Goal: Task Accomplishment & Management: Use online tool/utility

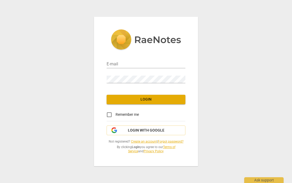
click at [150, 65] on input "email" at bounding box center [146, 65] width 79 height 8
type input "bjworksit@gmail.com"
click at [171, 99] on span "Login" at bounding box center [146, 99] width 70 height 5
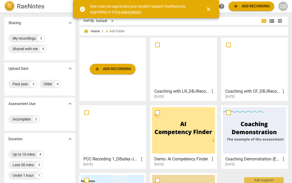
click at [210, 6] on span "close" at bounding box center [208, 9] width 6 height 6
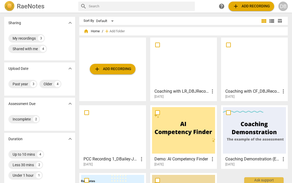
click at [97, 67] on span "add" at bounding box center [97, 69] width 6 height 6
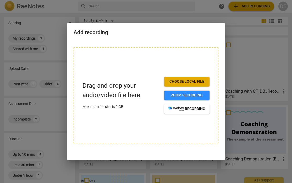
click at [199, 80] on span "Choose local file" at bounding box center [186, 81] width 37 height 5
click at [197, 81] on span "Choose local file" at bounding box center [186, 81] width 37 height 5
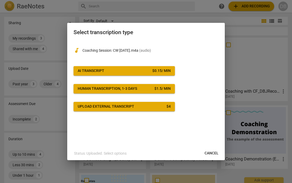
click at [167, 89] on div "$ 1.5 / min" at bounding box center [162, 88] width 16 height 5
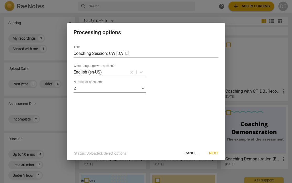
click at [216, 153] on span "Next" at bounding box center [213, 153] width 9 height 5
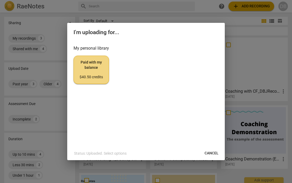
click at [101, 70] on span "Paid with my balance $40.50 credits" at bounding box center [91, 70] width 27 height 20
click at [211, 149] on button "Cancel" at bounding box center [211, 153] width 22 height 9
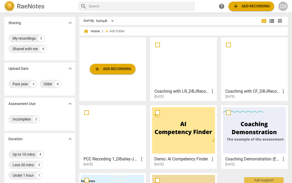
click at [118, 68] on span "add Add recording" at bounding box center [112, 69] width 37 height 6
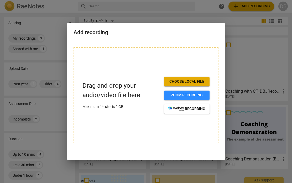
click at [203, 80] on span "Choose local file" at bounding box center [186, 81] width 37 height 5
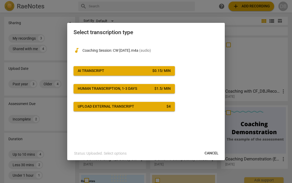
click at [210, 154] on span "Cancel" at bounding box center [212, 153] width 14 height 5
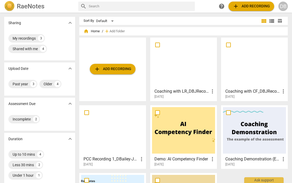
click at [97, 69] on span "add" at bounding box center [97, 69] width 6 height 6
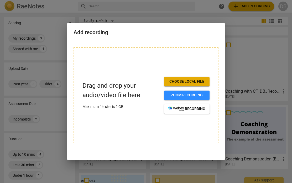
click at [198, 81] on span "Choose local file" at bounding box center [186, 81] width 37 height 5
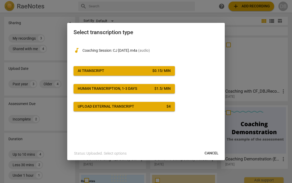
click at [166, 69] on div "$ 0.15 / min" at bounding box center [161, 70] width 18 height 5
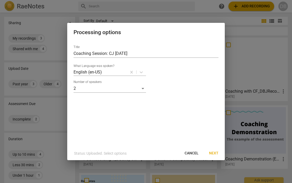
click at [212, 153] on span "Next" at bounding box center [213, 153] width 9 height 5
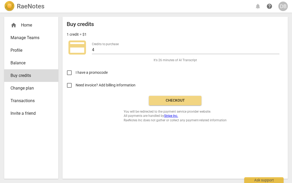
click at [77, 103] on div "Buy credits 1 credit = $1 credit_card Credits to purchase 4 It's 26 minutes of …" at bounding box center [175, 71] width 217 height 101
click at [71, 86] on input "Need invoice? Add billing information" at bounding box center [69, 85] width 13 height 13
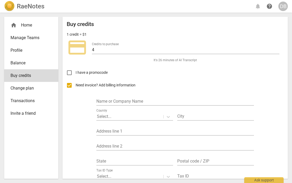
click at [70, 87] on input "Need invoice? Add billing information" at bounding box center [69, 85] width 13 height 13
checkbox input "false"
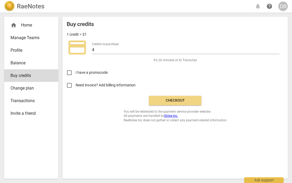
click at [29, 24] on div "home Home" at bounding box center [29, 25] width 37 height 6
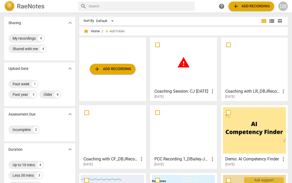
click at [125, 69] on span "add Add recording" at bounding box center [112, 69] width 37 height 6
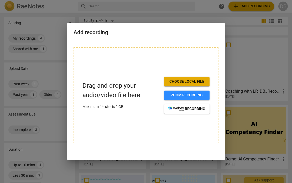
click at [201, 80] on span "Choose local file" at bounding box center [186, 81] width 37 height 5
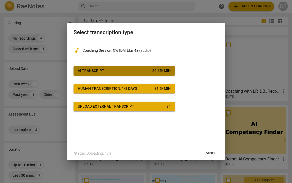
click at [167, 68] on button "AI Transcript $ 0.15 / min" at bounding box center [124, 70] width 101 height 9
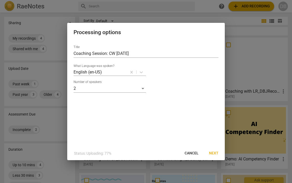
click at [214, 153] on span "Next" at bounding box center [213, 153] width 9 height 5
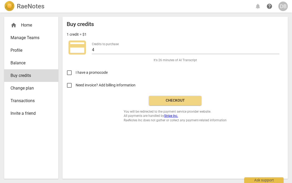
click at [26, 25] on div "home Home" at bounding box center [29, 25] width 37 height 6
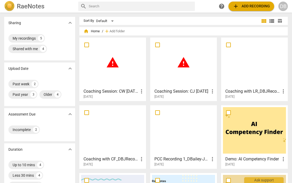
click at [90, 46] on input "checkbox" at bounding box center [86, 45] width 11 height 6
checkbox input "false"
click at [159, 45] on input "checkbox" at bounding box center [157, 45] width 11 height 6
checkbox input "false"
click at [141, 93] on span "more_vert" at bounding box center [141, 91] width 6 height 6
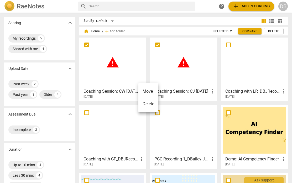
click at [121, 83] on div at bounding box center [146, 91] width 292 height 183
click at [126, 86] on div "Coaching Session: CW 8-27-25 more_vert 2025-09-02" at bounding box center [113, 92] width 64 height 13
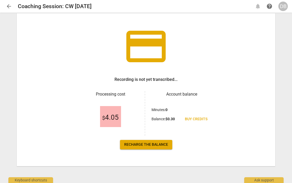
scroll to position [24, 0]
click at [151, 145] on span "Recharge the balance" at bounding box center [146, 144] width 44 height 5
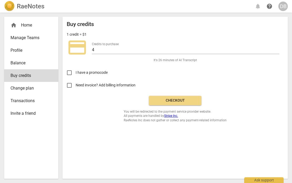
click at [70, 87] on input "Need invoice? Add billing information" at bounding box center [69, 85] width 13 height 13
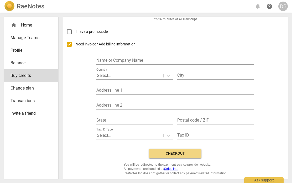
scroll to position [41, 0]
click at [71, 44] on input "Need invoice? Add billing information" at bounding box center [69, 44] width 13 height 13
checkbox input "false"
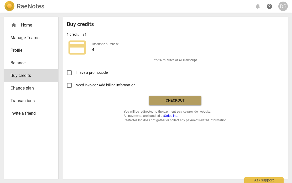
click at [188, 101] on span "Checkout" at bounding box center [175, 100] width 44 height 5
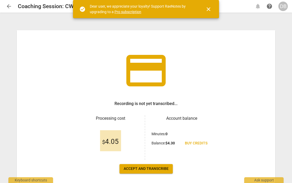
click at [211, 9] on span "close" at bounding box center [208, 9] width 6 height 6
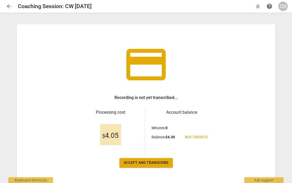
scroll to position [5, 0]
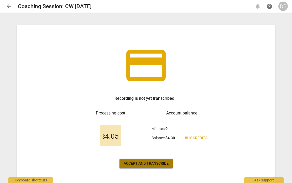
click at [145, 164] on span "Accept and transcribe" at bounding box center [146, 163] width 45 height 5
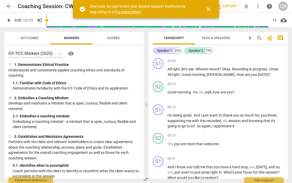
click at [210, 9] on span "close" at bounding box center [208, 9] width 6 height 6
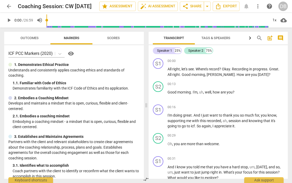
click at [8, 6] on span "arrow_back" at bounding box center [9, 6] width 6 height 6
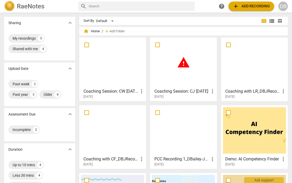
click at [184, 66] on span "warning" at bounding box center [183, 62] width 13 height 13
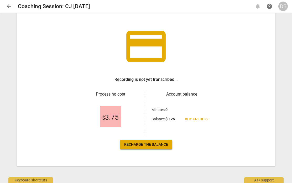
scroll to position [24, 0]
click at [160, 145] on span "Recharge the balance" at bounding box center [146, 144] width 44 height 5
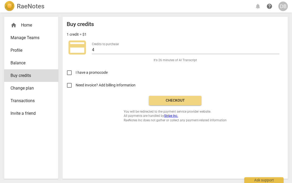
click at [180, 98] on span "Checkout" at bounding box center [175, 100] width 44 height 5
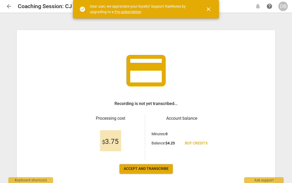
click at [159, 168] on span "Accept and transcribe" at bounding box center [146, 168] width 45 height 5
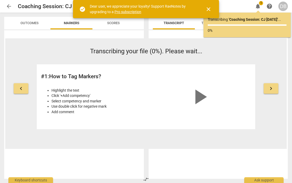
click at [208, 8] on span "close" at bounding box center [208, 9] width 6 height 6
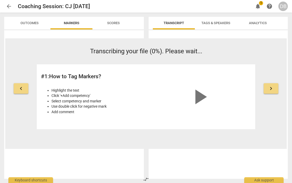
click at [259, 6] on span "notifications" at bounding box center [258, 6] width 6 height 6
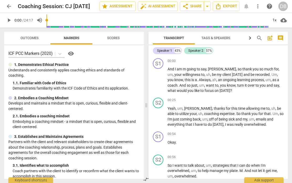
click at [168, 50] on div "Speaker 1" at bounding box center [164, 50] width 15 height 5
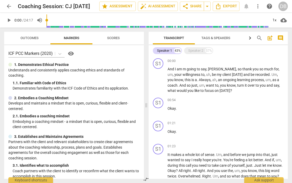
click at [165, 51] on div "Speaker 1" at bounding box center [164, 50] width 15 height 5
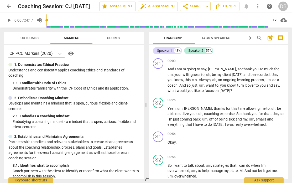
click at [165, 51] on div "Speaker 1" at bounding box center [164, 50] width 15 height 5
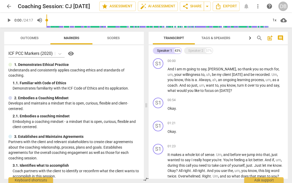
click at [168, 51] on div "Speaker 1" at bounding box center [164, 50] width 15 height 5
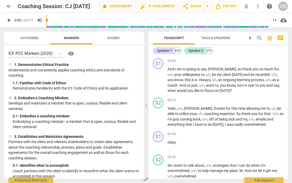
click at [217, 39] on span "Tags & Speakers" at bounding box center [215, 38] width 29 height 4
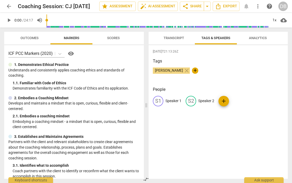
click at [176, 101] on p "Speaker 1" at bounding box center [173, 101] width 16 height 6
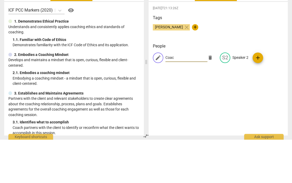
type input "Coach"
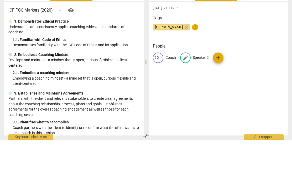
click at [236, 102] on div "CO Coach edit Speaker 2 add" at bounding box center [218, 103] width 131 height 15
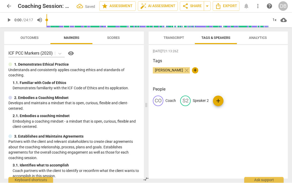
click at [205, 99] on p "Speaker 2" at bounding box center [201, 101] width 16 height 6
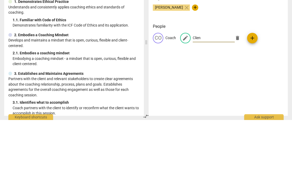
type input "Client"
click at [274, 101] on div "CO Coach edit Client delete add" at bounding box center [218, 103] width 131 height 15
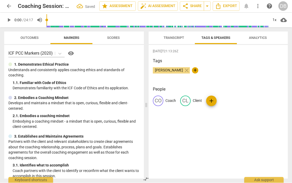
click at [178, 36] on span "Transcript" at bounding box center [174, 38] width 20 height 4
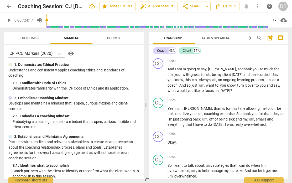
click at [11, 6] on span "arrow_back" at bounding box center [9, 6] width 6 height 6
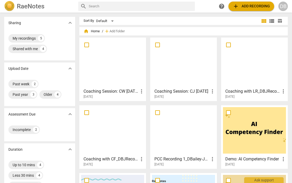
click at [116, 91] on h3 "Coaching Session: CW [DATE]" at bounding box center [111, 91] width 55 height 6
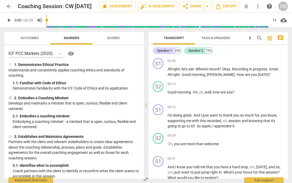
click at [220, 38] on span "Tags & Speakers" at bounding box center [215, 38] width 29 height 4
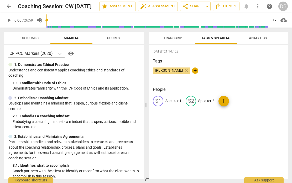
click at [172, 102] on p "Speaker 1" at bounding box center [173, 101] width 16 height 6
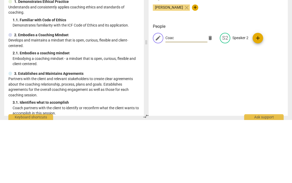
type input "Coach"
click at [237, 96] on div "edit Coach delete edit Speaker 2 add" at bounding box center [218, 103] width 131 height 15
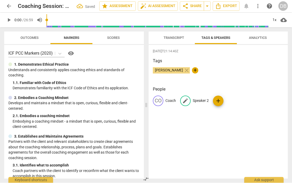
click at [203, 100] on p "Speaker 2" at bounding box center [201, 101] width 16 height 6
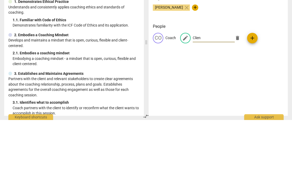
type input "Client"
click at [202, 61] on div "2025-09-02T21:14:40Z Tags Denise Bailey-Jones close + People CO Coach edit Clie…" at bounding box center [218, 112] width 139 height 134
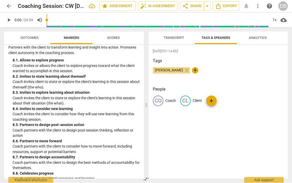
scroll to position [643, 0]
click at [34, 39] on span "Outcomes" at bounding box center [29, 38] width 18 height 4
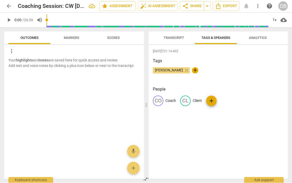
click at [118, 37] on span "Scores" at bounding box center [113, 38] width 13 height 4
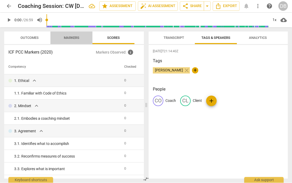
click at [74, 35] on span "Markers" at bounding box center [72, 38] width 28 height 7
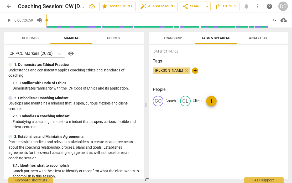
click at [178, 38] on span "Transcript" at bounding box center [174, 38] width 20 height 4
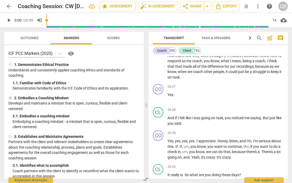
scroll to position [2542, 0]
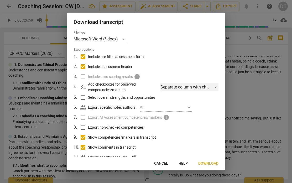
click at [215, 88] on div "Separate column with check marks" at bounding box center [189, 87] width 58 height 8
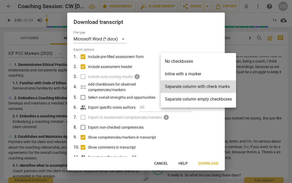
click at [227, 87] on li "Separate column with check marks" at bounding box center [198, 86] width 75 height 13
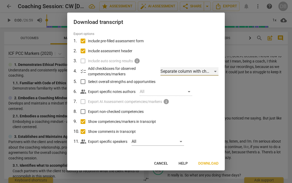
scroll to position [15, 0]
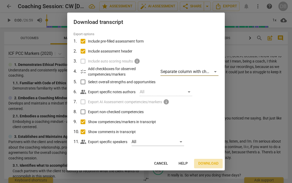
click at [214, 164] on span "Download" at bounding box center [208, 163] width 20 height 5
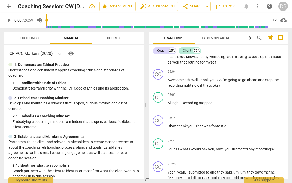
scroll to position [2340, 0]
click at [172, 116] on span "25:14" at bounding box center [172, 118] width 8 height 4
click at [160, 126] on span "pause" at bounding box center [158, 129] width 6 height 6
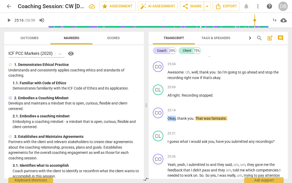
scroll to position [2348, 0]
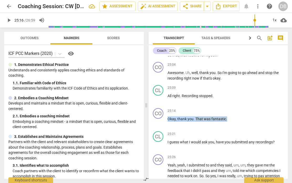
click at [242, 108] on div "25:14 + Add competency keyboard_arrow_right Okay , thank you . That was fantast…" at bounding box center [226, 117] width 116 height 19
click at [172, 109] on span "25:14" at bounding box center [172, 111] width 8 height 4
click at [160, 119] on span "pause" at bounding box center [158, 122] width 6 height 6
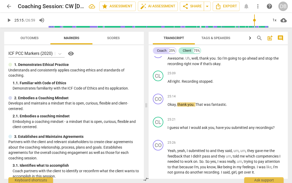
scroll to position [2362, 0]
click at [158, 104] on span "play_arrow" at bounding box center [158, 107] width 6 height 6
click at [159, 104] on span "pause" at bounding box center [158, 107] width 6 height 6
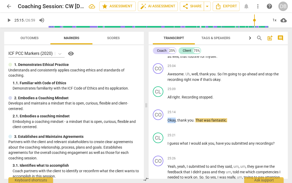
scroll to position [2343, 0]
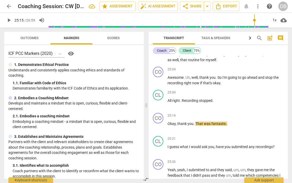
click at [9, 22] on span "play_arrow" at bounding box center [9, 20] width 6 height 6
click at [8, 22] on span "pause" at bounding box center [9, 20] width 6 height 6
type input "1516"
click at [261, 6] on span "more_vert" at bounding box center [258, 6] width 6 height 6
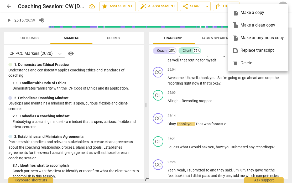
click at [221, 111] on div at bounding box center [146, 91] width 292 height 183
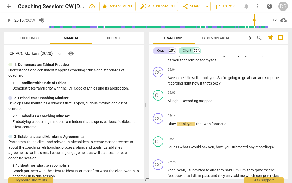
click at [211, 136] on div "25:21 + Add competency keyboard_arrow_right" at bounding box center [226, 138] width 116 height 5
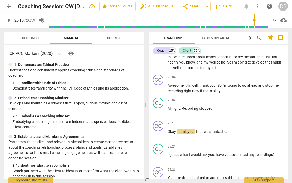
click at [250, 39] on icon "button" at bounding box center [250, 38] width 6 height 6
click at [270, 40] on span "post_add" at bounding box center [270, 38] width 6 height 6
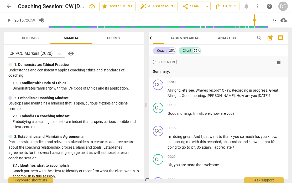
scroll to position [0, 0]
click at [281, 63] on span "delete" at bounding box center [279, 62] width 6 height 6
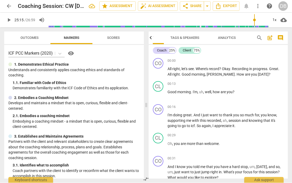
click at [284, 38] on span "comment" at bounding box center [280, 38] width 8 height 6
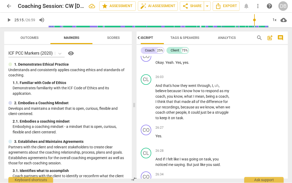
scroll to position [3206, 0]
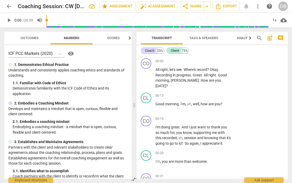
click at [11, 8] on span "arrow_back" at bounding box center [9, 6] width 6 height 6
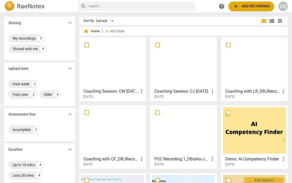
click at [180, 73] on div at bounding box center [183, 62] width 63 height 46
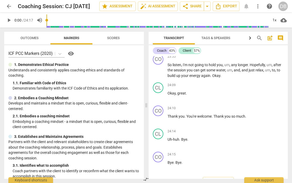
scroll to position [3111, 0]
click at [222, 180] on span "Export" at bounding box center [218, 183] width 22 height 6
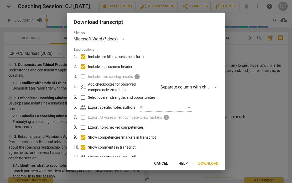
click at [213, 164] on span "Download" at bounding box center [208, 163] width 20 height 5
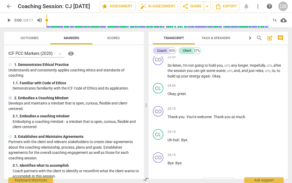
click at [222, 180] on span "Export" at bounding box center [218, 183] width 22 height 6
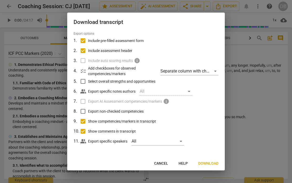
scroll to position [15, 0]
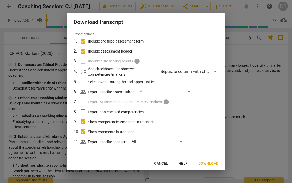
click at [211, 164] on span "Download" at bounding box center [208, 163] width 20 height 5
